Goal: Task Accomplishment & Management: Manage account settings

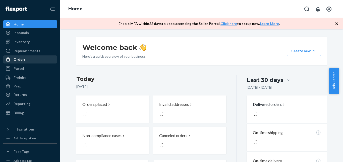
click at [29, 57] on div "Orders" at bounding box center [30, 59] width 53 height 7
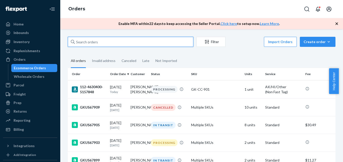
click at [102, 45] on input "text" at bounding box center [131, 42] width 126 height 10
paste input "#RY86BPRSEX"
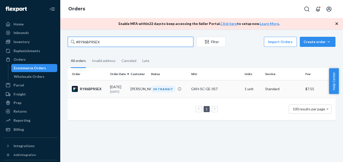
type input "#RY86BPRSEX"
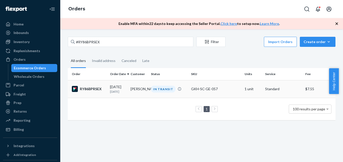
click at [92, 88] on div "RY86BPRSEX" at bounding box center [89, 89] width 34 height 6
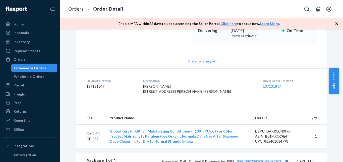
scroll to position [141, 0]
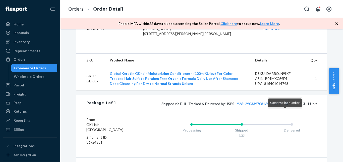
click at [285, 107] on button "Copy tracking number" at bounding box center [287, 103] width 7 height 7
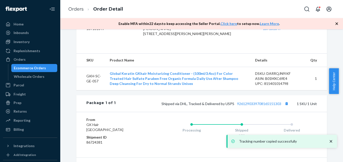
click at [39, 65] on div "Ecommerce Orders" at bounding box center [30, 67] width 32 height 5
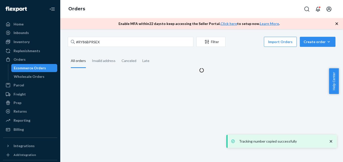
click at [89, 23] on div "Enable MFA [DATE] to keep accessing the Seller Portal. Click here to setup now.…" at bounding box center [201, 23] width 283 height 11
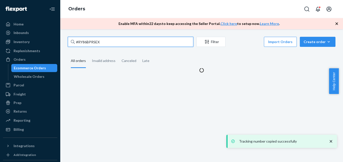
click at [90, 38] on input "#RY86BPRSEX" at bounding box center [131, 42] width 126 height 10
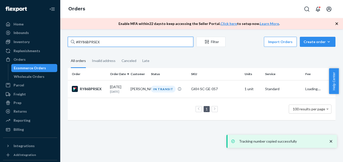
click at [90, 38] on input "#RY86BPRSEX" at bounding box center [131, 42] width 126 height 10
paste input "BJRX-TROXL"
type input "#BJRX-TROXL"
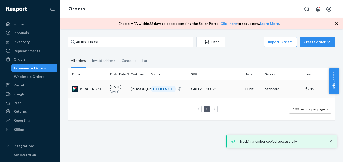
click at [95, 88] on div "BJRX-TROXL" at bounding box center [89, 89] width 34 height 6
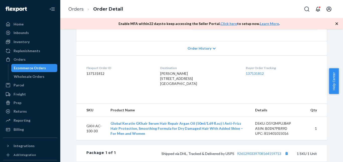
scroll to position [154, 0]
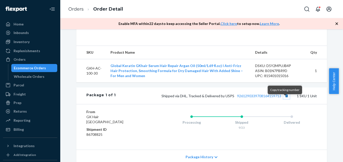
click at [284, 99] on button "Copy tracking number" at bounding box center [287, 95] width 7 height 7
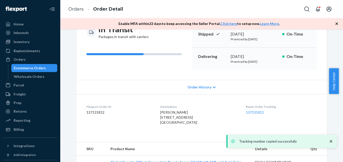
scroll to position [13, 0]
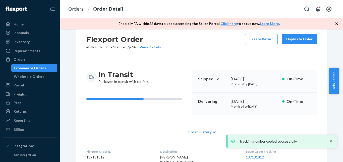
click at [39, 71] on link "Ecommerce Orders" at bounding box center [34, 68] width 46 height 8
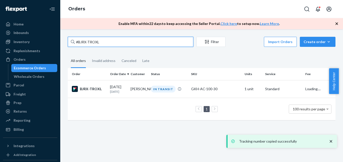
click at [108, 41] on input "#BJRX-TROXL" at bounding box center [131, 42] width 126 height 10
click at [108, 42] on input "#BJRX-TROXL" at bounding box center [131, 42] width 126 height 10
paste input "1NGCN0SE"
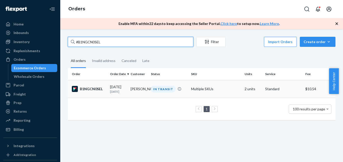
type input "#B1NGCN0SEL"
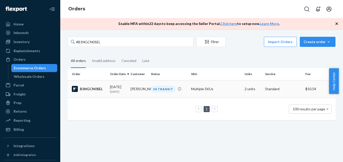
click at [93, 90] on div "B1NGCN0SEL" at bounding box center [89, 89] width 34 height 6
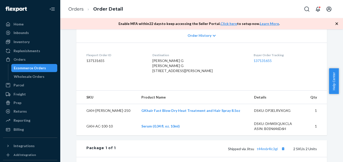
scroll to position [167, 0]
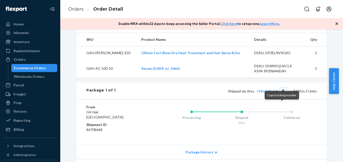
click at [282, 94] on button "Copy tracking number" at bounding box center [283, 90] width 7 height 7
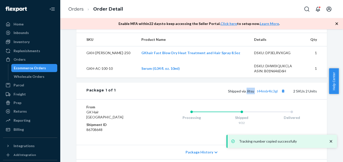
drag, startPoint x: 246, startPoint y: 108, endPoint x: 254, endPoint y: 107, distance: 7.8
click at [254, 93] on span "Shipped via Jitsu t44m6r4lc3gl" at bounding box center [257, 91] width 58 height 4
copy span "Jitsu"
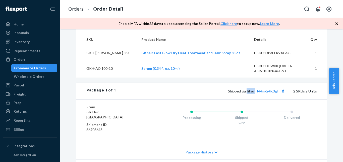
click at [33, 72] on link "Ecommerce Orders" at bounding box center [34, 68] width 46 height 8
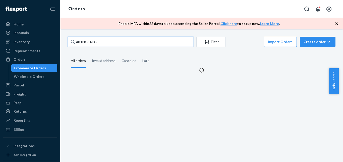
click at [80, 43] on input "#B1NGCN0SEL" at bounding box center [131, 42] width 126 height 10
drag, startPoint x: 80, startPoint y: 43, endPoint x: 83, endPoint y: 43, distance: 2.8
click at [83, 43] on input "#B1NGCN0SEL" at bounding box center [131, 42] width 126 height 10
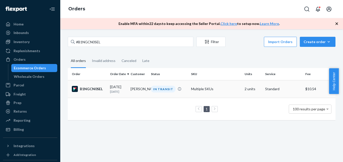
click at [100, 90] on div "B1NGCN0SEL" at bounding box center [89, 89] width 34 height 6
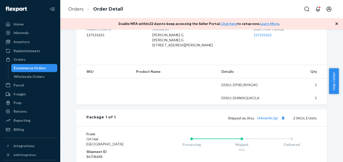
scroll to position [154, 0]
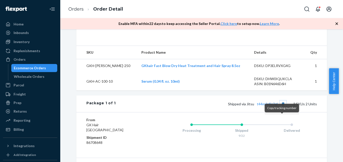
click at [283, 107] on button "Copy tracking number" at bounding box center [283, 103] width 7 height 7
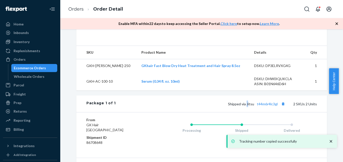
click at [247, 106] on span "Shipped via Jitsu t44m6r4lc3gl" at bounding box center [257, 104] width 58 height 4
click at [252, 106] on span "Shipped via Jitsu t44m6r4lc3gl" at bounding box center [257, 104] width 58 height 4
click at [248, 106] on span "Shipped via Jitsu t44m6r4lc3gl" at bounding box center [257, 104] width 58 height 4
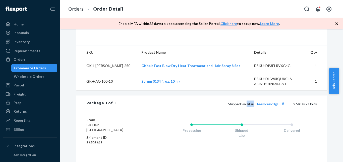
drag, startPoint x: 246, startPoint y: 118, endPoint x: 253, endPoint y: 118, distance: 7.0
click at [253, 106] on span "Shipped via Jitsu t44m6r4lc3gl" at bounding box center [257, 104] width 58 height 4
copy span "Jitsu"
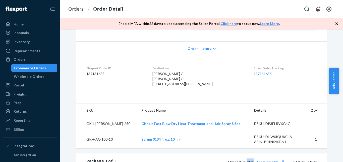
click at [47, 68] on div "Ecommerce Orders" at bounding box center [34, 67] width 45 height 7
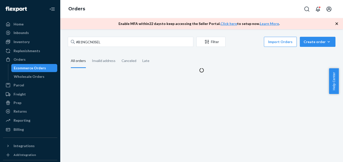
click at [109, 36] on div "#B1NGCN0SEL Filter Import Orders Create order Ecommerce order Removal order All…" at bounding box center [201, 95] width 283 height 132
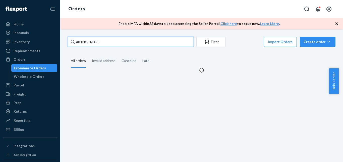
click at [110, 41] on input "#B1NGCN0SEL" at bounding box center [131, 42] width 126 height 10
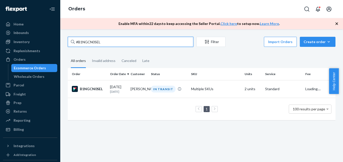
click at [110, 41] on input "#B1NGCN0SEL" at bounding box center [131, 42] width 126 height 10
paste input "HYOLT3CSG"
type input "#HYOLT3CSGL"
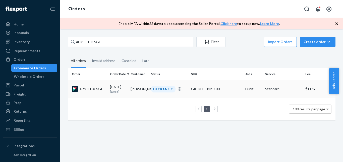
click at [85, 89] on div "HYOLT3CSGL" at bounding box center [89, 89] width 34 height 6
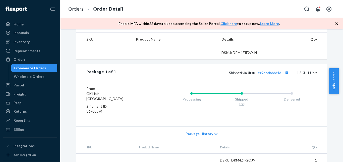
scroll to position [183, 0]
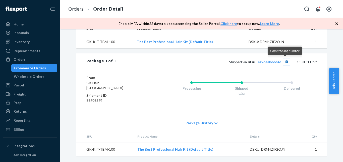
click at [285, 62] on button "Copy tracking number" at bounding box center [287, 61] width 7 height 7
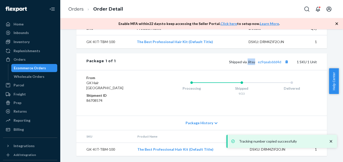
drag, startPoint x: 247, startPoint y: 63, endPoint x: 253, endPoint y: 64, distance: 6.1
click at [253, 64] on div "Shipped via Jitsu ez9qeabddd4d 1 SKU 1 Unit" at bounding box center [216, 61] width 201 height 7
copy span "Jitsu"
click at [41, 64] on div "Orders Ecommerce Orders Wholesale Orders" at bounding box center [30, 67] width 54 height 25
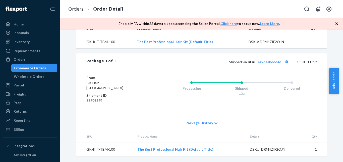
click at [42, 68] on div "Ecommerce Orders" at bounding box center [30, 67] width 32 height 5
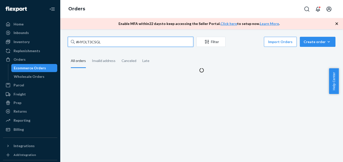
click at [88, 44] on input "#HYOLT3CSGL" at bounding box center [131, 42] width 126 height 10
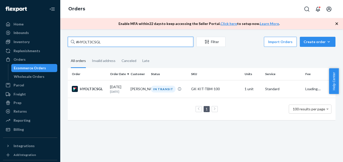
paste input "1SZPNRSGE"
type input "#H1SZPNRSGE"
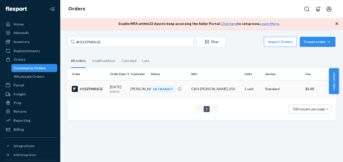
click at [90, 88] on div "H1SZPNRSGE" at bounding box center [89, 89] width 34 height 6
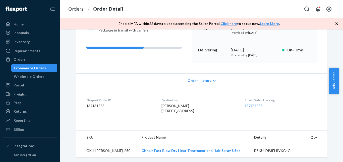
scroll to position [154, 0]
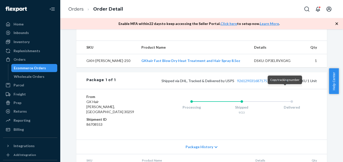
click at [286, 84] on button "Copy tracking number" at bounding box center [287, 80] width 7 height 7
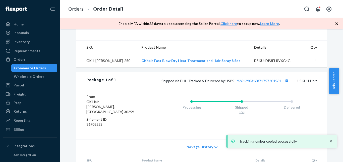
click at [38, 69] on div "Ecommerce Orders" at bounding box center [30, 67] width 32 height 5
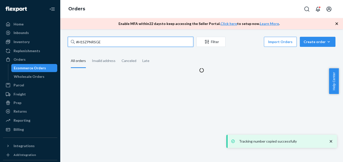
click at [96, 40] on input "#H1SZPNRSGE" at bounding box center [131, 42] width 126 height 10
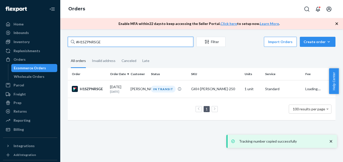
paste input "RK2THNCOLG"
type input "#RK2THNCOLG"
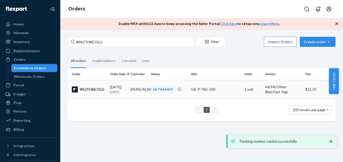
click at [98, 90] on div "RK2THNCOLG" at bounding box center [89, 89] width 34 height 6
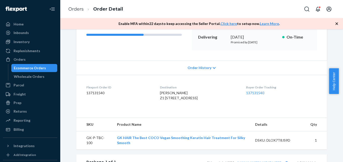
scroll to position [135, 0]
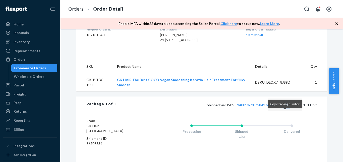
click at [287, 108] on button "Copy tracking number" at bounding box center [287, 104] width 7 height 7
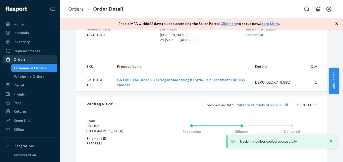
click at [31, 69] on div "Ecommerce Orders" at bounding box center [30, 67] width 32 height 5
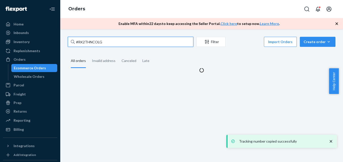
click at [86, 42] on input "#RK2THNCOLG" at bounding box center [131, 42] width 126 height 10
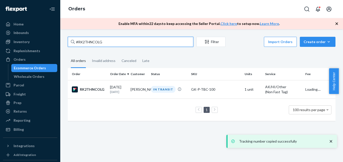
click at [86, 42] on input "#RK2THNCOLG" at bounding box center [131, 42] width 126 height 10
paste input "12IH3AJG"
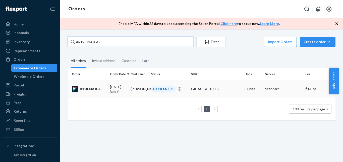
type input "#R12IH3AJGG"
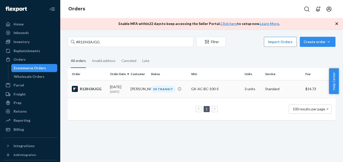
click at [94, 90] on div "R12IH3AJGG" at bounding box center [89, 89] width 34 height 6
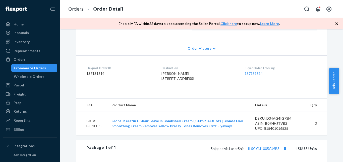
scroll to position [135, 0]
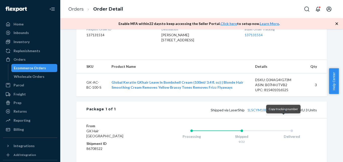
click at [284, 113] on button "Copy tracking number" at bounding box center [285, 109] width 7 height 7
drag, startPoint x: 229, startPoint y: 120, endPoint x: 243, endPoint y: 120, distance: 14.8
click at [243, 112] on span "Shipped via LaserShip 1LSCYM1005GJ9BS" at bounding box center [249, 110] width 77 height 4
copy span "LaserShip"
click at [42, 66] on div "Ecommerce Orders" at bounding box center [30, 67] width 32 height 5
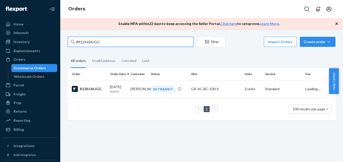
click at [137, 42] on input "#R12IH3AJGG" at bounding box center [131, 42] width 126 height 10
paste input "SJ9WN3AOLX"
type input "#SJ9WN3AOLX"
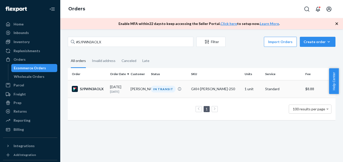
click at [94, 88] on div "SJ9WN3AOLX" at bounding box center [89, 89] width 34 height 6
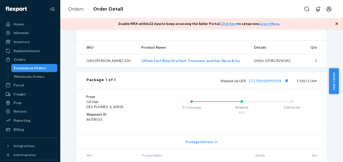
scroll to position [183, 0]
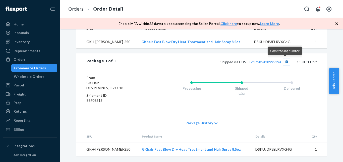
click at [286, 61] on button "Copy tracking number" at bounding box center [287, 61] width 7 height 7
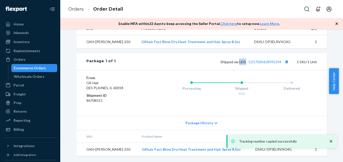
drag, startPoint x: 238, startPoint y: 62, endPoint x: 244, endPoint y: 63, distance: 6.6
click at [244, 63] on span "Shipped via UDS EZ17585428995294" at bounding box center [255, 62] width 69 height 4
copy span "UDS"
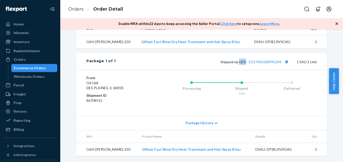
click at [46, 65] on div "Ecommerce Orders" at bounding box center [34, 67] width 45 height 7
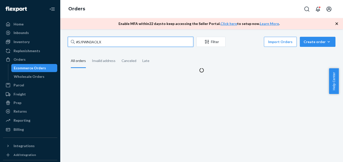
click at [87, 37] on input "#SJ9WN3AOLX" at bounding box center [131, 42] width 126 height 10
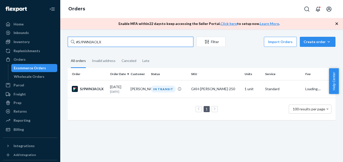
paste input "RKLTS3ASX"
type input "#RKLTS3ASXX"
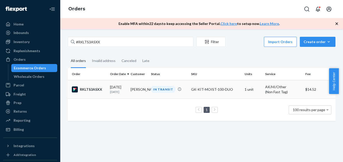
click at [93, 89] on div "RKLTS3ASXX" at bounding box center [89, 89] width 34 height 6
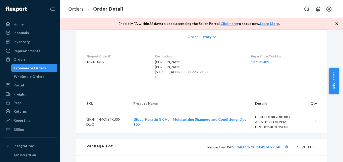
scroll to position [128, 0]
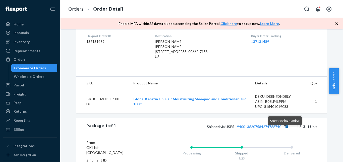
click at [284, 129] on button "Copy tracking number" at bounding box center [287, 126] width 7 height 7
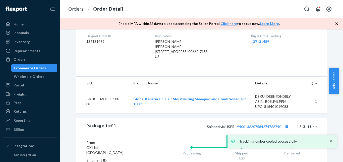
click at [38, 69] on div "Ecommerce Orders" at bounding box center [30, 67] width 32 height 5
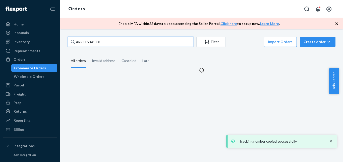
click at [110, 39] on input "#RKLTS3ASXX" at bounding box center [131, 42] width 126 height 10
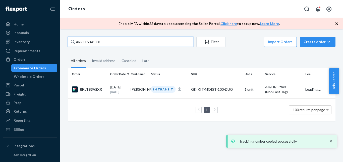
paste input "JUOSHC"
type input "#RJUOSHCSXX"
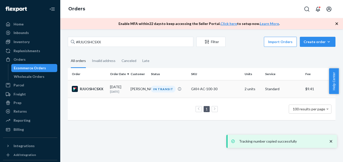
click at [95, 92] on div "RJUOSHCSXX" at bounding box center [89, 89] width 34 height 6
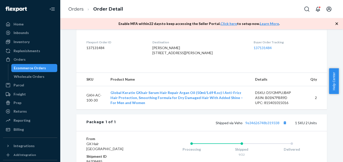
scroll to position [186, 0]
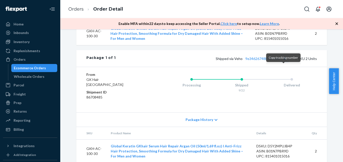
click at [284, 62] on button "Copy tracking number" at bounding box center [285, 58] width 7 height 7
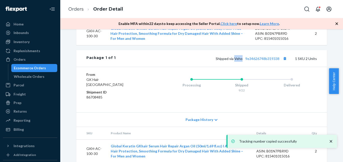
drag, startPoint x: 233, startPoint y: 67, endPoint x: 241, endPoint y: 69, distance: 8.1
click at [241, 61] on span "Shipped via Veho 9e34626748b319338" at bounding box center [252, 58] width 72 height 4
copy span "Veho"
click at [35, 71] on div "Ecommerce Orders" at bounding box center [34, 67] width 45 height 7
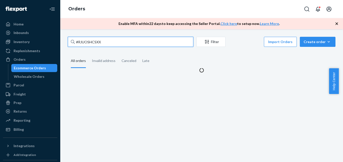
click at [85, 42] on input "#RJUOSHCSXX" at bounding box center [131, 42] width 126 height 10
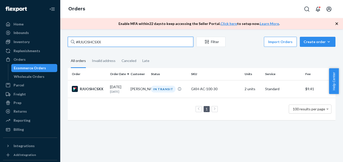
click at [85, 42] on input "#RJUOSHCSXX" at bounding box center [131, 42] width 126 height 10
paste input "SK1-I2COXL"
type input "#SK1-I2COXL"
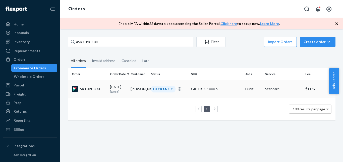
click at [92, 91] on div "SK1-I2COXL" at bounding box center [89, 89] width 34 height 6
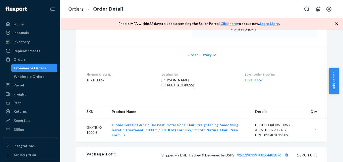
scroll to position [173, 0]
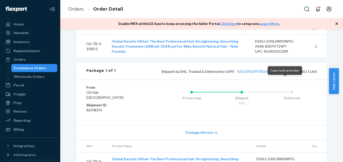
click at [284, 74] on button "Copy tracking number" at bounding box center [287, 71] width 7 height 7
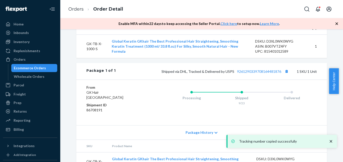
drag, startPoint x: 33, startPoint y: 66, endPoint x: 94, endPoint y: 36, distance: 67.7
click at [33, 66] on div "Ecommerce Orders" at bounding box center [30, 67] width 32 height 5
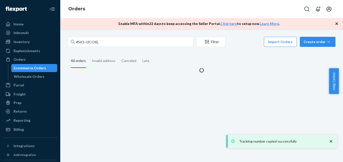
click at [96, 35] on div "#SK1-I2COXL Filter Import Orders Create order Ecommerce order Removal order All…" at bounding box center [201, 95] width 283 height 132
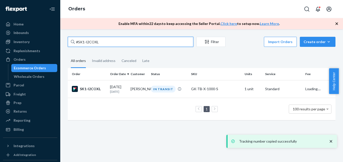
click at [96, 41] on input "#SK1-I2COXL" at bounding box center [131, 42] width 126 height 10
paste input "JWEA5H0IE"
type input "#SJWEA5H0IEL"
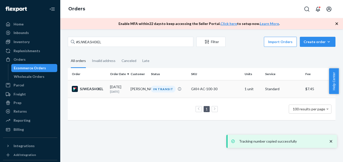
click at [90, 88] on div "SJWEA5H0IEL" at bounding box center [89, 89] width 34 height 6
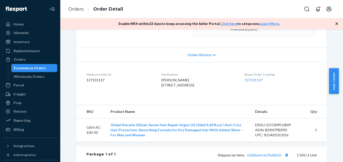
scroll to position [173, 0]
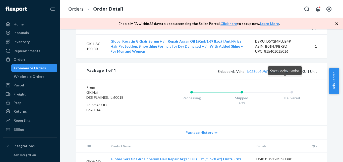
click at [285, 74] on button "Copy tracking number" at bounding box center [287, 71] width 7 height 7
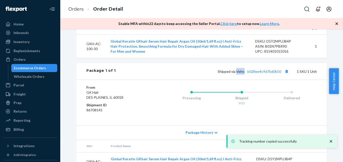
drag, startPoint x: 236, startPoint y: 82, endPoint x: 244, endPoint y: 82, distance: 7.5
click at [244, 73] on span "Shipped via Veho b028ee4c9d7bd0b50" at bounding box center [254, 71] width 72 height 4
copy span "Veho"
click at [27, 71] on div "Ecommerce Orders" at bounding box center [34, 67] width 45 height 7
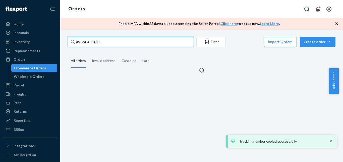
click at [86, 39] on input "#SJWEA5H0IEL" at bounding box center [131, 42] width 126 height 10
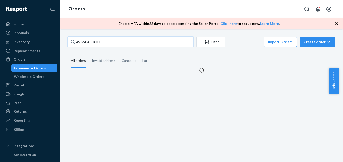
click at [86, 39] on input "#SJWEA5H0IEL" at bounding box center [131, 42] width 126 height 10
paste input "RYOXQ2RSXX"
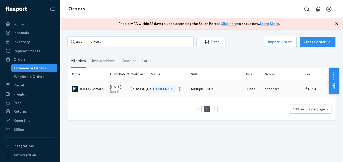
type input "#RYOXQ2RSXX"
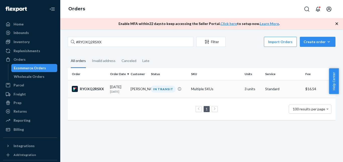
click at [96, 89] on div "RYOXQ2RSXX" at bounding box center [89, 89] width 34 height 6
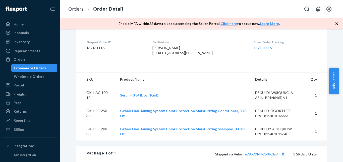
scroll to position [205, 0]
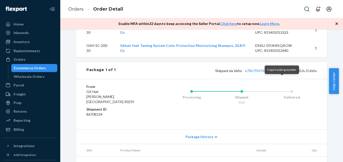
click at [281, 74] on button "Copy tracking number" at bounding box center [283, 70] width 7 height 7
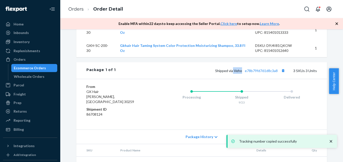
drag, startPoint x: 241, startPoint y: 81, endPoint x: 233, endPoint y: 80, distance: 8.6
click at [233, 73] on span "Shipped via Veho e78b79fd761d8c3a8" at bounding box center [250, 70] width 71 height 4
drag, startPoint x: 234, startPoint y: 81, endPoint x: 240, endPoint y: 82, distance: 5.9
click at [240, 73] on span "Shipped via Veho e78b79fd761d8c3a8" at bounding box center [250, 70] width 71 height 4
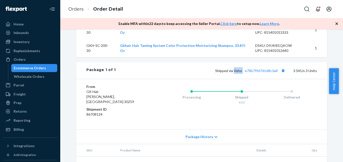
click at [240, 73] on span "Shipped via Veho e78b79fd761d8c3a8" at bounding box center [250, 70] width 71 height 4
drag, startPoint x: 241, startPoint y: 81, endPoint x: 234, endPoint y: 81, distance: 7.0
click at [234, 73] on span "Shipped via Veho e78b79fd761d8c3a8" at bounding box center [250, 70] width 71 height 4
copy span "Veho"
drag, startPoint x: 285, startPoint y: 81, endPoint x: 280, endPoint y: 81, distance: 4.3
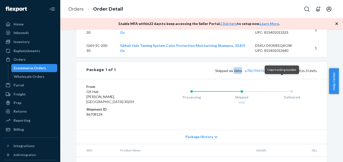
click at [282, 74] on button "Copy tracking number" at bounding box center [283, 70] width 7 height 7
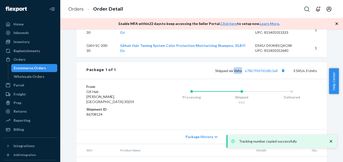
click at [39, 71] on div "Ecommerce Orders" at bounding box center [34, 67] width 45 height 7
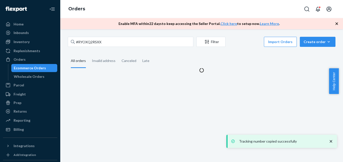
click at [100, 34] on div "#RYOXQ2RSXX Filter Import Orders Create order Ecommerce order Removal order All…" at bounding box center [201, 95] width 283 height 132
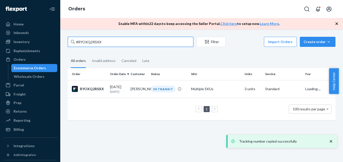
click at [100, 39] on input "#RYOXQ2RSXX" at bounding box center [131, 42] width 126 height 10
paste input "4RVJAIEL"
type input "#RY4RVJAIEL"
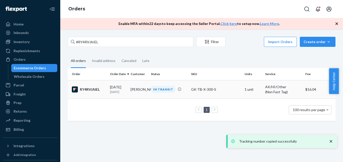
click at [86, 92] on div "RY4RVJAIEL" at bounding box center [89, 89] width 34 height 6
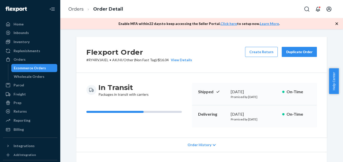
scroll to position [128, 0]
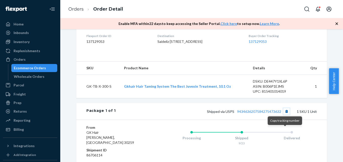
click at [286, 114] on button "Copy tracking number" at bounding box center [287, 111] width 7 height 7
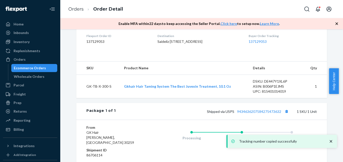
click at [42, 70] on div "Ecommerce Orders" at bounding box center [30, 67] width 32 height 5
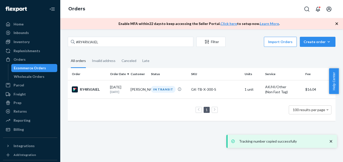
click at [336, 24] on icon "button" at bounding box center [337, 23] width 5 height 5
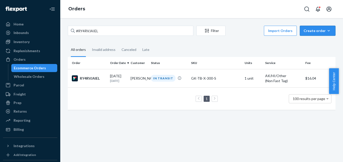
click at [310, 29] on div "Create order" at bounding box center [318, 30] width 28 height 5
click at [309, 38] on span "Ecommerce order" at bounding box center [305, 37] width 28 height 4
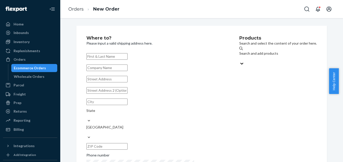
paste input "[PERSON_NAME]"
type input "[PERSON_NAME]"
click at [128, 82] on input "text" at bounding box center [106, 79] width 41 height 7
paste input "[STREET_ADDRESS]"
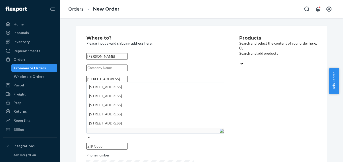
paste input "brick"
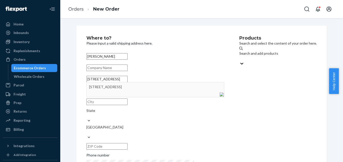
type input "[STREET_ADDRESS]"
type input "[GEOGRAPHIC_DATA]"
type input "08724"
type input "[STREET_ADDRESS]"
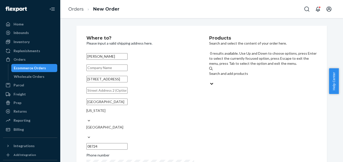
click at [249, 71] on div "Search and add products" at bounding box center [263, 73] width 108 height 5
paste input "[PHONE_NUMBER]"
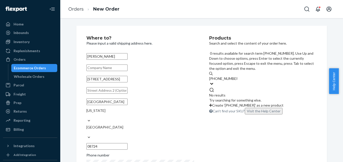
drag, startPoint x: 222, startPoint y: 54, endPoint x: 247, endPoint y: 53, distance: 24.4
click at [238, 76] on input "[PHONE_NUMBER]" at bounding box center [223, 78] width 28 height 5
type input "[PHONE_NUMBER]"
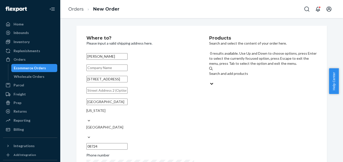
click at [255, 71] on div "Search and add products" at bounding box center [263, 76] width 108 height 10
paste input "GK-P-TBC-300"
type input "GK-P-TBC-300"
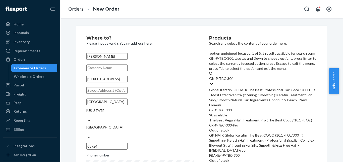
click at [253, 87] on div "Global Keratin GK HAIR The Best Professional Hair Coco 10.1 Fl Oz - Most Effect…" at bounding box center [263, 97] width 108 height 20
click at [233, 76] on input "GK-P-TBC-300" at bounding box center [220, 78] width 23 height 5
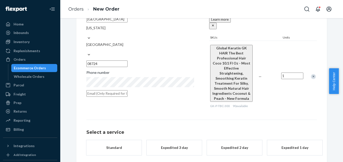
click at [124, 140] on button "Standard" at bounding box center [113, 147] width 55 height 15
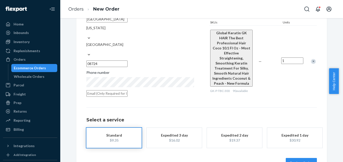
scroll to position [87, 0]
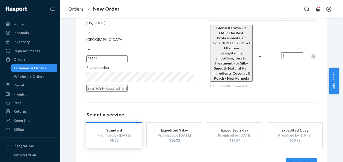
click at [308, 153] on div "Review Order" at bounding box center [201, 160] width 231 height 15
click at [293, 158] on button "Review Order" at bounding box center [301, 163] width 31 height 10
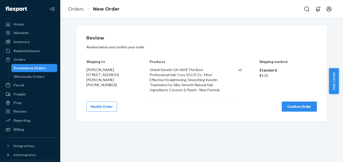
scroll to position [0, 0]
click at [292, 109] on button "Confirm Order" at bounding box center [299, 106] width 35 height 10
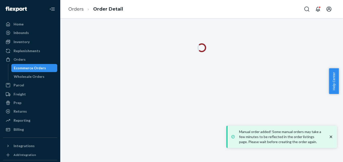
click at [331, 135] on icon "close toast" at bounding box center [331, 136] width 5 height 5
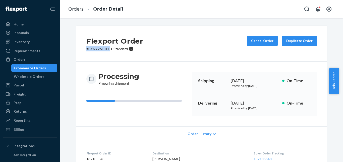
drag, startPoint x: 109, startPoint y: 49, endPoint x: 83, endPoint y: 50, distance: 25.7
click at [83, 49] on div "Flexport Order # BYNY261HLL • Standard Cancel Order Duplicate Order" at bounding box center [201, 44] width 251 height 36
copy p "# BYNY261HLL"
click at [36, 67] on div "Ecommerce Orders" at bounding box center [30, 67] width 32 height 5
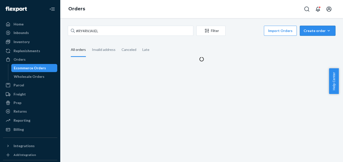
click at [320, 30] on div "Create order" at bounding box center [318, 30] width 28 height 5
click at [318, 38] on span "Ecommerce order" at bounding box center [305, 37] width 28 height 4
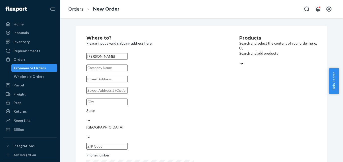
type input "[PERSON_NAME]"
click at [121, 82] on input "text" at bounding box center [106, 79] width 41 height 7
paste input "876 [PERSON_NAME]"
paste input "[PERSON_NAME]"
type input "876 [PERSON_NAME]"
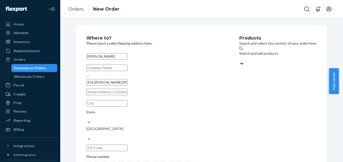
type input "[PERSON_NAME]"
type input "60013"
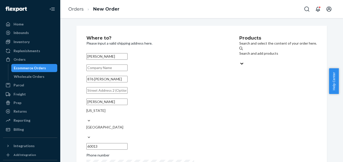
click at [251, 53] on div "Search and add products" at bounding box center [279, 53] width 78 height 5
paste input "[PHONE_NUMBER]"
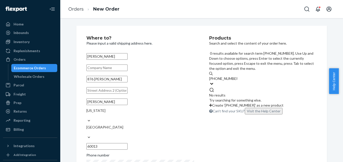
drag, startPoint x: 222, startPoint y: 56, endPoint x: 246, endPoint y: 55, distance: 23.9
click at [238, 76] on input "[PHONE_NUMBER]" at bounding box center [223, 78] width 28 height 5
type input "[PHONE_NUMBER]"
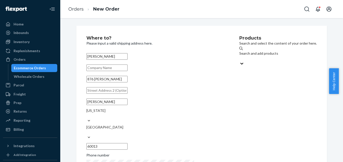
click at [240, 56] on div "Search and add products" at bounding box center [279, 53] width 78 height 5
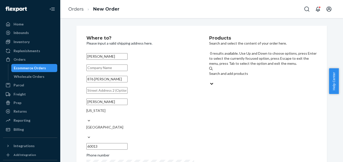
paste input "GKH-AC-110-20"
type input "GKH-AC-110-20"
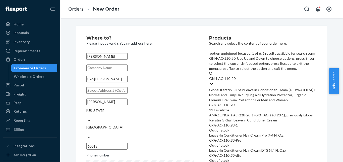
click at [248, 87] on div "Global Keratin GKhair Leave in Conditioner Cream (130ml/4.4 fl.oz) I Normal and…" at bounding box center [263, 94] width 108 height 15
click at [236, 76] on input "GKH-AC-110-20" at bounding box center [222, 78] width 26 height 5
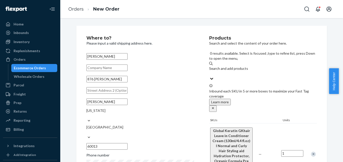
scroll to position [93, 0]
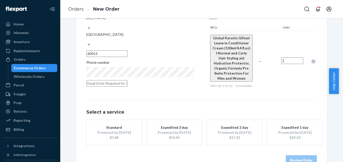
click at [117, 130] on div "Promised by [DATE]" at bounding box center [114, 132] width 40 height 5
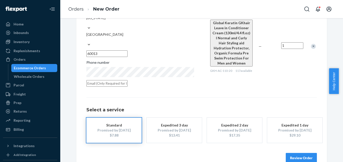
click at [292, 153] on button "Review Order" at bounding box center [301, 158] width 31 height 10
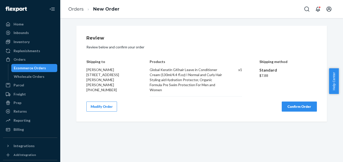
click at [292, 102] on button "Confirm Order" at bounding box center [299, 106] width 35 height 10
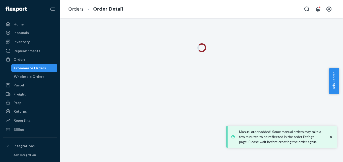
click at [332, 136] on icon "close toast" at bounding box center [331, 136] width 3 height 3
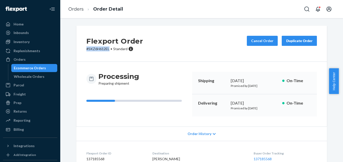
drag, startPoint x: 84, startPoint y: 50, endPoint x: 107, endPoint y: 50, distance: 22.9
click at [107, 50] on p "# SKZ6H612EL • Standard" at bounding box center [114, 48] width 57 height 5
copy p "# SKZ6H612EL"
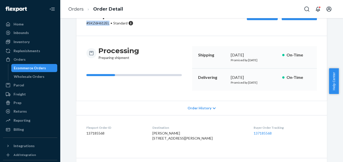
scroll to position [74, 0]
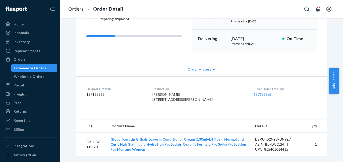
click at [43, 70] on div "Ecommerce Orders" at bounding box center [30, 67] width 32 height 5
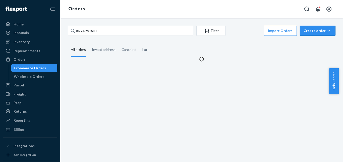
click at [316, 29] on div "Create order" at bounding box center [318, 30] width 28 height 5
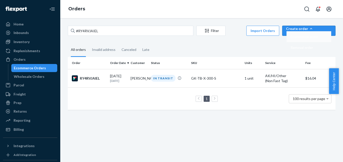
click at [318, 38] on span "Ecommerce order" at bounding box center [305, 37] width 28 height 4
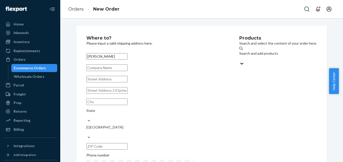
type input "[PERSON_NAME]"
click at [128, 82] on input "text" at bounding box center [106, 79] width 41 height 7
paste input "4302 Paseo [GEOGRAPHIC_DATA]"
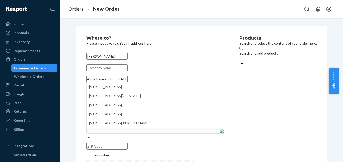
paste input "Caguas"
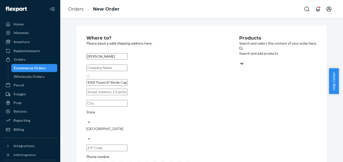
type input "P.º El Verde"
type input "Caguas"
type input "00725"
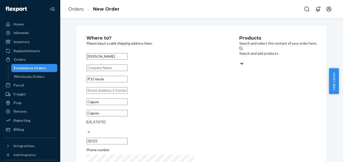
click at [117, 125] on div "[US_STATE]" at bounding box center [155, 124] width 138 height 10
click at [87, 125] on input "[US_STATE]" at bounding box center [86, 126] width 1 height 5
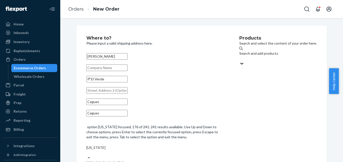
scroll to position [1759, 0]
type input "un"
click at [110, 160] on div "[GEOGRAPHIC_DATA]" at bounding box center [155, 162] width 138 height 5
click at [91, 150] on input "un" at bounding box center [88, 152] width 5 height 5
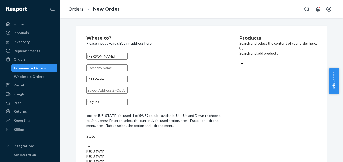
click at [156, 133] on div "State" at bounding box center [155, 138] width 138 height 10
click at [87, 139] on input "option [US_STATE] focused, 1 of 59. 59 results available. Use Up and Down to ch…" at bounding box center [86, 141] width 1 height 5
type input "pr"
click at [165, 144] on div "[US_STATE]" at bounding box center [155, 146] width 138 height 5
click at [90, 133] on input "pr" at bounding box center [88, 135] width 4 height 5
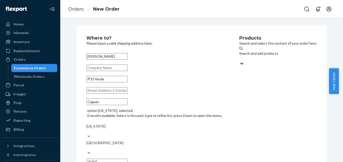
click at [240, 55] on div "Search and add products" at bounding box center [279, 53] width 78 height 5
click at [240, 56] on input "Search and add products" at bounding box center [240, 58] width 1 height 5
paste input "[PHONE_NUMBER]"
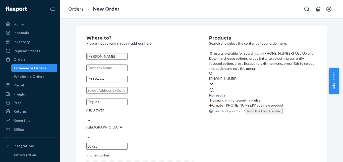
drag, startPoint x: 222, startPoint y: 54, endPoint x: 247, endPoint y: 53, distance: 24.4
click at [238, 76] on input "[PHONE_NUMBER]" at bounding box center [223, 78] width 28 height 5
type input "[PHONE_NUMBER]"
click at [168, 152] on div "Phone number" at bounding box center [140, 155] width 108 height 7
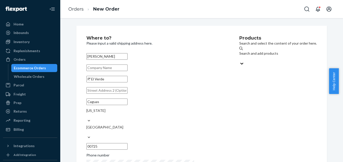
click at [240, 54] on div "Search and add products" at bounding box center [279, 53] width 78 height 5
paste input "GK-P-TBC-100"
type input "GK-P-TBC-100"
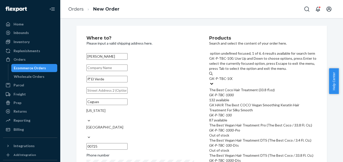
click at [256, 87] on div "The Best Coco Hair Treatment (33.8 fl.oz)" at bounding box center [263, 89] width 108 height 5
click at [233, 76] on input "GK-P-TBC-100" at bounding box center [220, 78] width 23 height 5
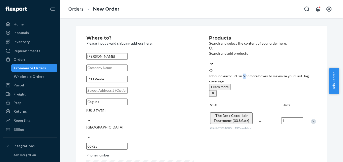
click at [256, 69] on div "Inbound each SKU in 5 or more boxes to maximize your Fast Tag coverage Learn mo…" at bounding box center [263, 82] width 108 height 28
drag, startPoint x: 311, startPoint y: 107, endPoint x: 273, endPoint y: 78, distance: 47.8
click at [311, 119] on div "Remove Item" at bounding box center [313, 121] width 5 height 5
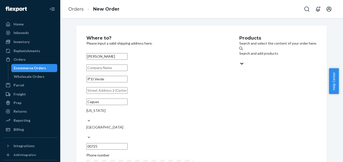
paste input "GK-P-TBC-100"
type input "GK-P-TBC-100"
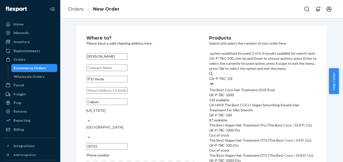
click at [249, 102] on div "GK HAIR The Best COCO Vegan Smoothing Keratin Hair Treatment For Silky Smooth" at bounding box center [263, 107] width 108 height 10
click at [233, 81] on input "GK-P-TBC-100" at bounding box center [220, 78] width 23 height 5
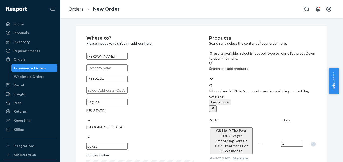
scroll to position [71, 0]
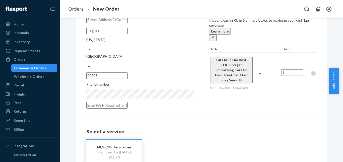
click at [126, 144] on div "AK/HI/US Territories" at bounding box center [114, 146] width 40 height 5
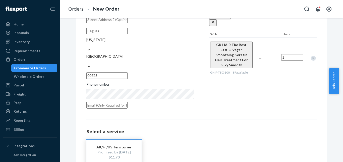
scroll to position [93, 0]
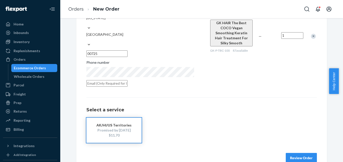
click at [296, 153] on button "Review Order" at bounding box center [301, 158] width 31 height 10
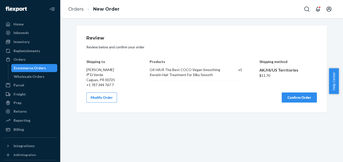
click at [105, 95] on button "Modify Order" at bounding box center [101, 97] width 31 height 10
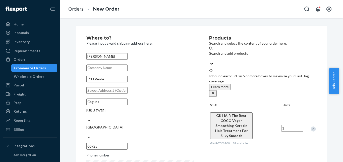
click at [229, 54] on div "Search and add products" at bounding box center [263, 53] width 108 height 5
paste input "GK-KIT-SHIELD-240-DUO"
type input "GK-KIT-SHIELD-240-DUO"
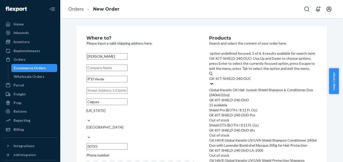
click at [257, 87] on div "Global Keratin GK Hair Juvexin Shield Shampoo & Conditioner Duo (240ml/22oz)" at bounding box center [263, 92] width 108 height 10
click at [251, 76] on input "GK-KIT-SHIELD-240-DUO" at bounding box center [230, 78] width 42 height 5
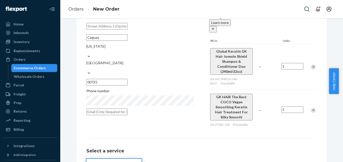
scroll to position [93, 0]
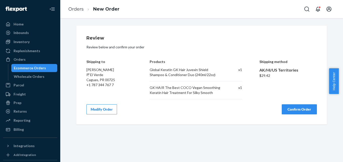
click at [290, 118] on div "Review Review below and confirm your order Shipping to [PERSON_NAME] P.º El Ver…" at bounding box center [201, 75] width 251 height 99
click at [289, 111] on button "Confirm Order" at bounding box center [299, 109] width 35 height 10
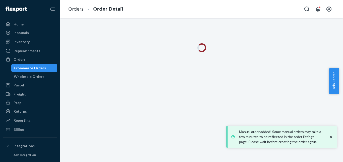
click at [331, 136] on icon "close toast" at bounding box center [331, 136] width 3 height 3
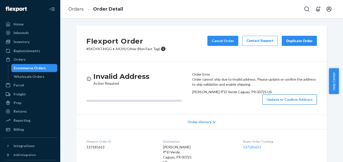
click at [282, 104] on button "Update or Confirm Address" at bounding box center [290, 99] width 55 height 10
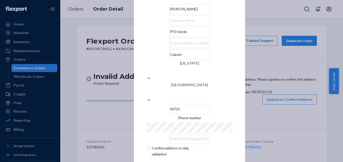
click at [169, 37] on input "P.º El Verde" at bounding box center [189, 32] width 41 height 10
paste input "4302 Paseo"
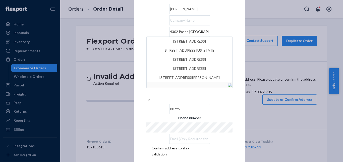
type input "4302 Paseo [GEOGRAPHIC_DATA]"
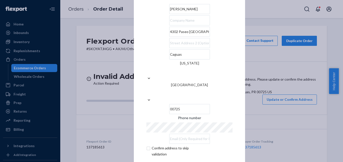
click at [234, 121] on div "× Update Address [PERSON_NAME][STREET_ADDRESS][US_STATE] Phone number Confirm a…" at bounding box center [189, 80] width 111 height 211
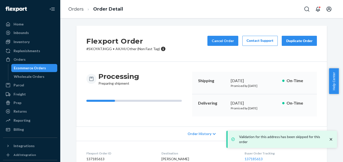
click at [331, 138] on icon "close toast" at bounding box center [331, 139] width 3 height 3
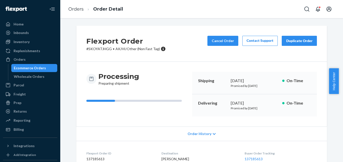
click at [107, 50] on p "# SKOYATJHGG • AK/HI/Other (Non Fast Tag)" at bounding box center [125, 48] width 79 height 5
drag, startPoint x: 108, startPoint y: 49, endPoint x: 83, endPoint y: 44, distance: 25.4
click at [82, 50] on div "Flexport Order # SKOYATJHGG • AK/HI/Other (Non Fast Tag) Cancel Order Contact S…" at bounding box center [201, 44] width 251 height 36
